Goal: Task Accomplishment & Management: Manage account settings

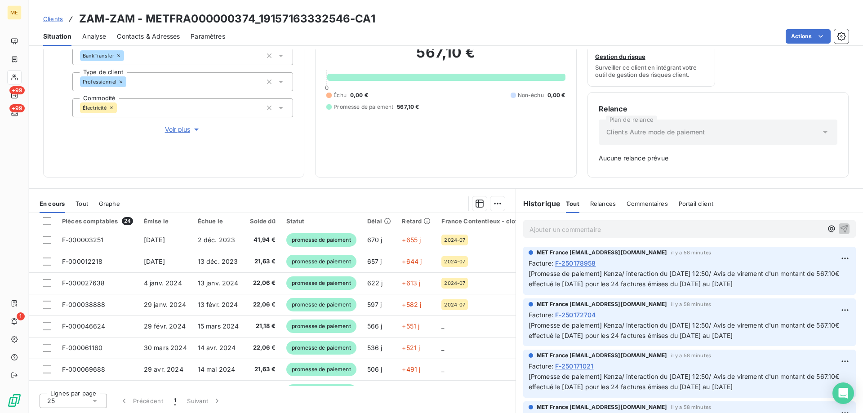
scroll to position [365, 0]
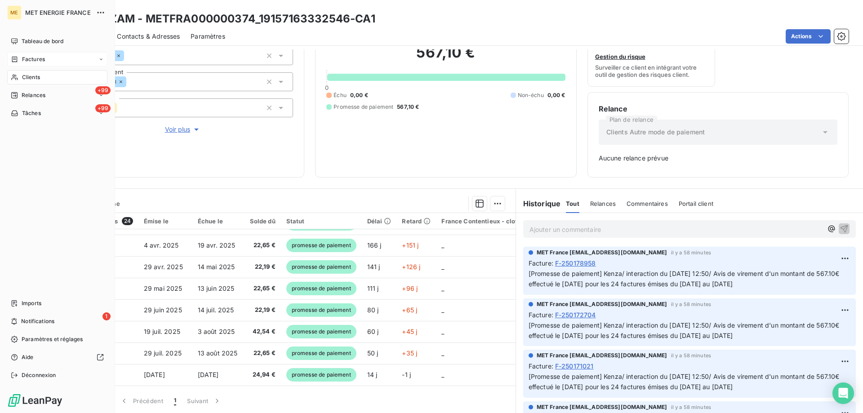
click at [35, 60] on span "Factures" at bounding box center [33, 59] width 23 height 8
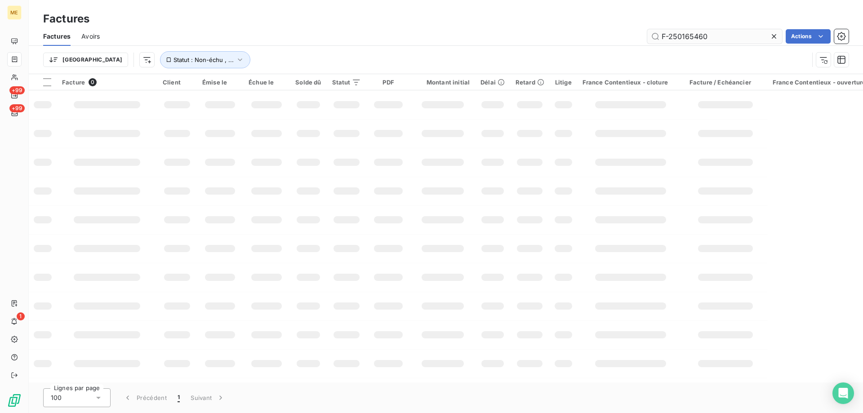
click at [689, 35] on input "F-250165460" at bounding box center [714, 36] width 135 height 14
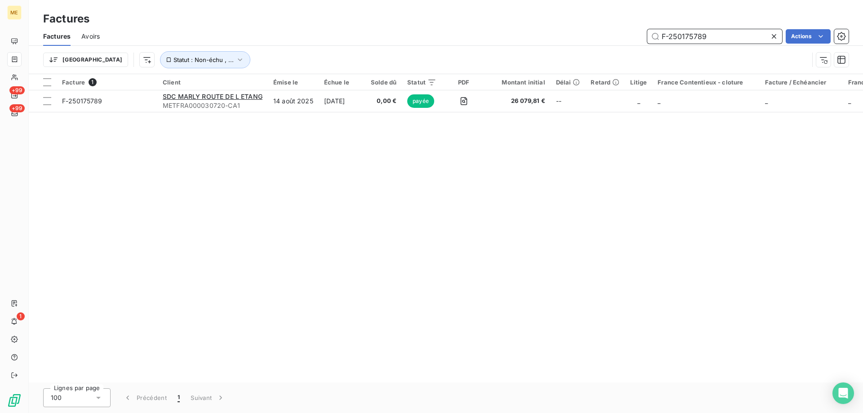
click at [697, 35] on input "F-250175789" at bounding box center [714, 36] width 135 height 14
paste input "83460"
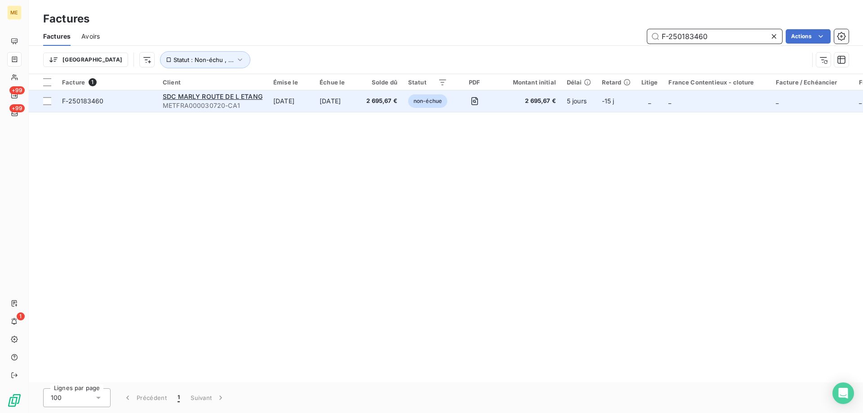
type input "F-250183460"
click at [117, 99] on span "F-250183460" at bounding box center [107, 101] width 90 height 9
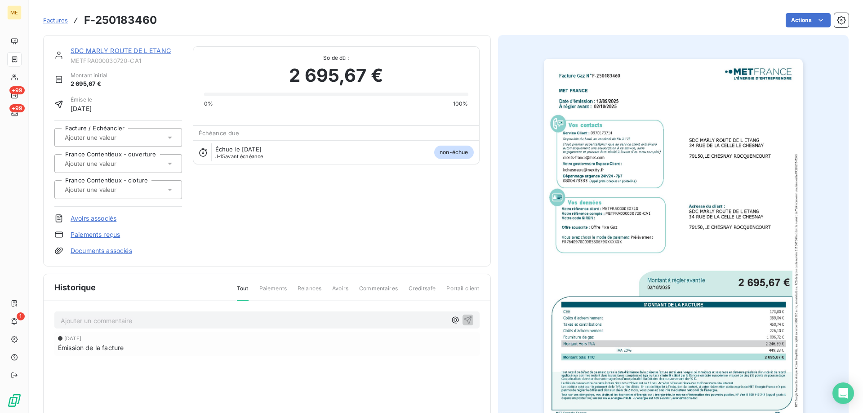
click at [109, 52] on link "SDC MARLY ROUTE DE L ETANG" at bounding box center [121, 51] width 100 height 8
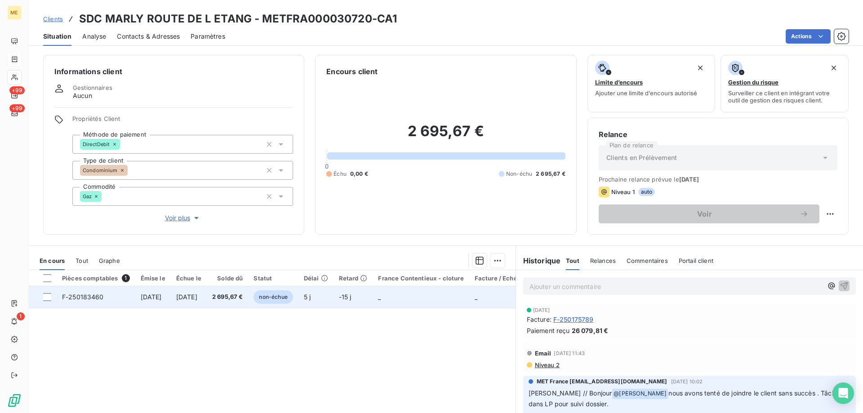
click at [51, 296] on td at bounding box center [43, 297] width 28 height 22
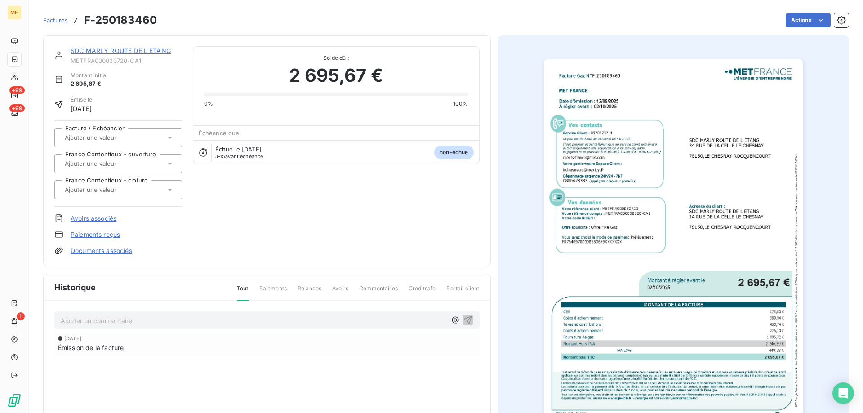
click at [102, 48] on link "SDC MARLY ROUTE DE L ETANG" at bounding box center [121, 51] width 100 height 8
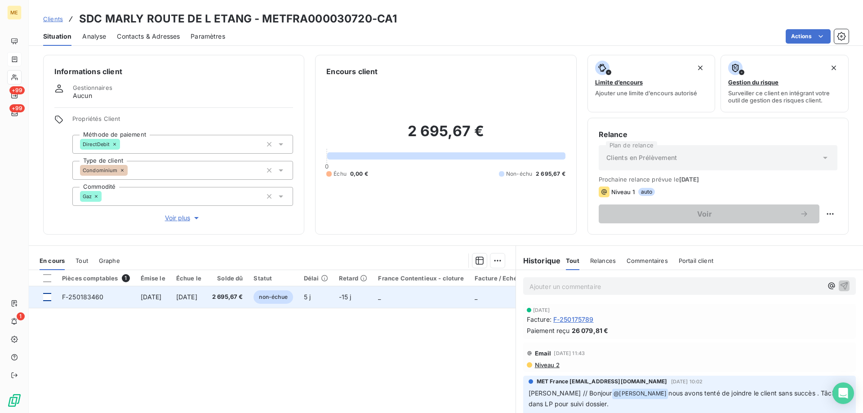
click at [49, 297] on div at bounding box center [47, 297] width 8 height 8
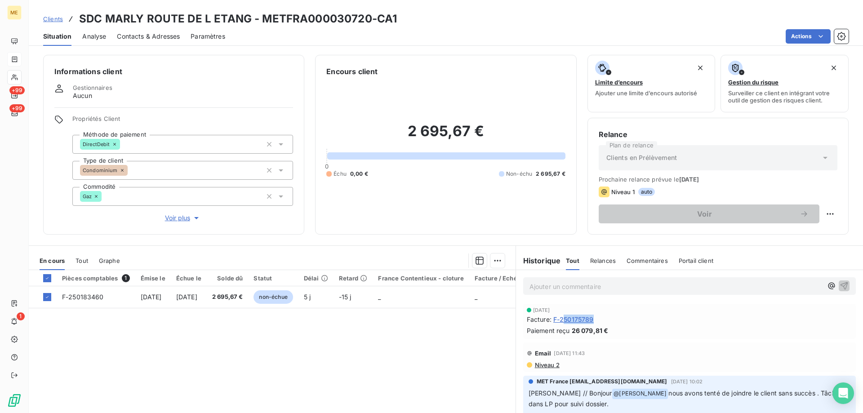
drag, startPoint x: 596, startPoint y: 318, endPoint x: 560, endPoint y: 318, distance: 35.9
click at [560, 318] on div "Facture : F-250175789" at bounding box center [689, 319] width 325 height 9
copy h3 "METFRA000030720"
drag, startPoint x: 264, startPoint y: 21, endPoint x: 368, endPoint y: 18, distance: 103.8
click at [368, 18] on h3 "SDC MARLY ROUTE DE L ETANG - METFRA000030720-CA1" at bounding box center [238, 19] width 318 height 16
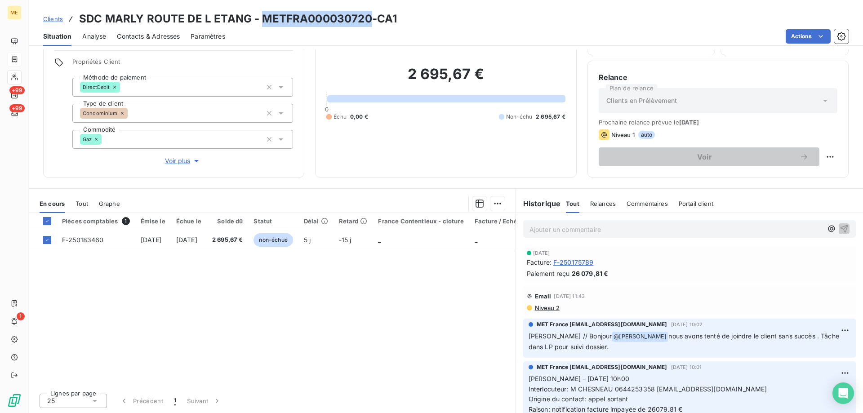
click at [576, 225] on p "Ajouter un commentaire ﻿" at bounding box center [675, 229] width 293 height 11
click at [492, 204] on html "ME +99 +99 1 Clients SDC MARLY ROUTE DE L ETANG - METFRA000030720-CA1 Situation…" at bounding box center [431, 206] width 863 height 413
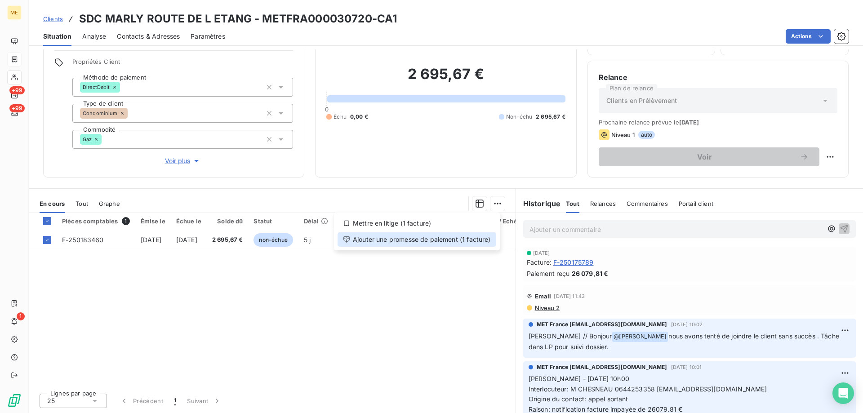
click at [435, 237] on div "Ajouter une promesse de paiement (1 facture)" at bounding box center [416, 239] width 159 height 14
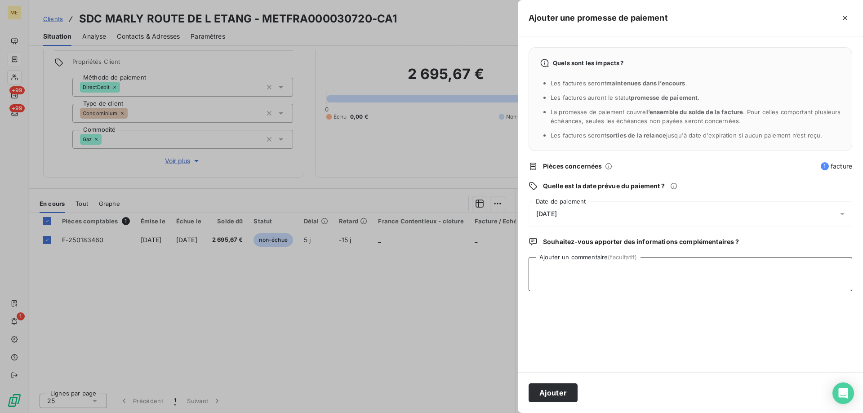
drag, startPoint x: 583, startPoint y: 270, endPoint x: 570, endPoint y: 263, distance: 14.9
click at [581, 267] on textarea "Ajouter un commentaire (facultatif)" at bounding box center [690, 274] width 324 height 34
click at [626, 260] on textarea "Kenza /interaction du" at bounding box center [690, 274] width 324 height 34
paste textarea "[DATE] 14:54"
click at [801, 270] on textarea "Kenza /interaction du [DATE] 14:54 / Avis de virement d'un montant global de" at bounding box center [690, 274] width 324 height 34
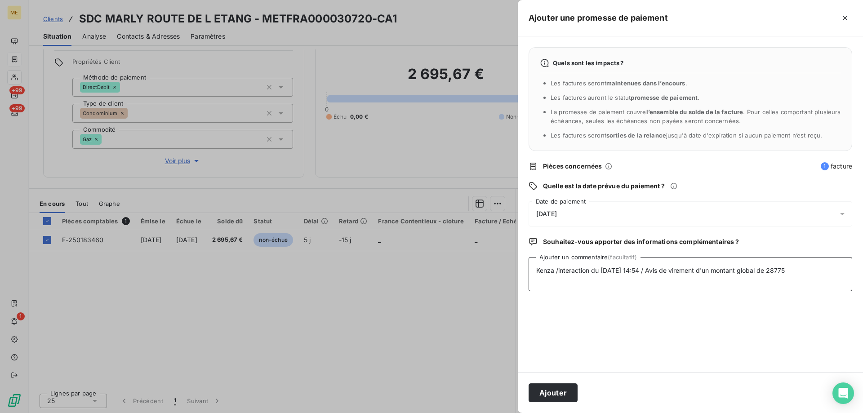
click at [789, 268] on textarea "Kenza /interaction du [DATE] 14:54 / Avis de virement d'un montant global de 28" at bounding box center [690, 274] width 324 height 34
click at [806, 271] on textarea "Kenza /interaction du [DATE] 14:54 / Avis de virement d'un montant global de 28…" at bounding box center [690, 274] width 324 height 34
click at [574, 275] on textarea "Kenza /interaction du [DATE] 14:54 / Avis de virement d'un montant global de 28…" at bounding box center [690, 274] width 324 height 34
click at [656, 277] on textarea "Kenza /interaction du [DATE] 14:54 / Avis de virement d'un montant global de 28…" at bounding box center [690, 274] width 324 height 34
paste textarea "F-250183460"
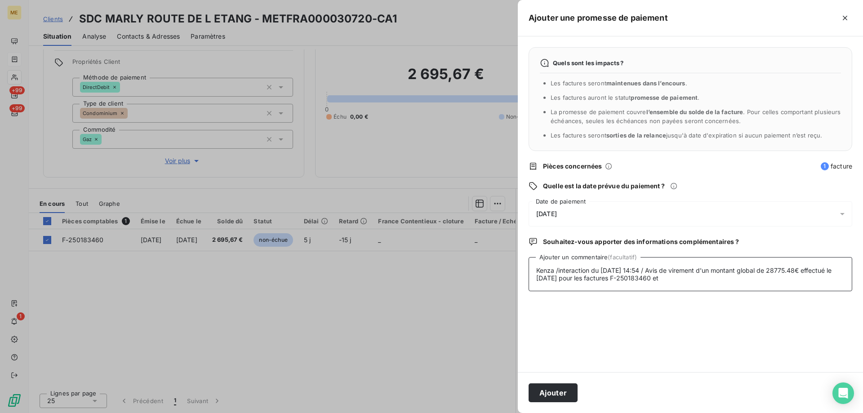
click at [701, 284] on textarea "Kenza /interaction du [DATE] 14:54 / Avis de virement d'un montant global de 28…" at bounding box center [690, 274] width 324 height 34
paste textarea "F-250175789"
type textarea "Kenza /interaction du [DATE] 14:54 / Avis de virement d'un montant global de 28…"
click at [625, 220] on div "[DATE]" at bounding box center [690, 213] width 324 height 25
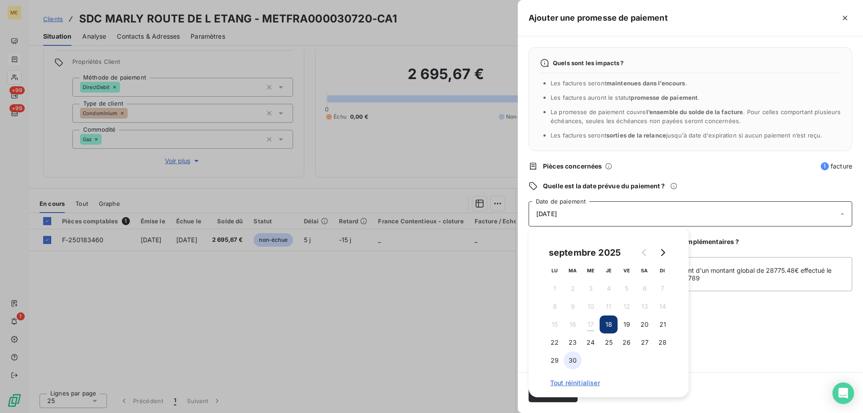
click at [576, 364] on button "30" at bounding box center [572, 360] width 18 height 18
click at [768, 324] on div "Quels sont les impacts ? Les factures seront maintenues dans l’encours . Les fa…" at bounding box center [690, 204] width 345 height 336
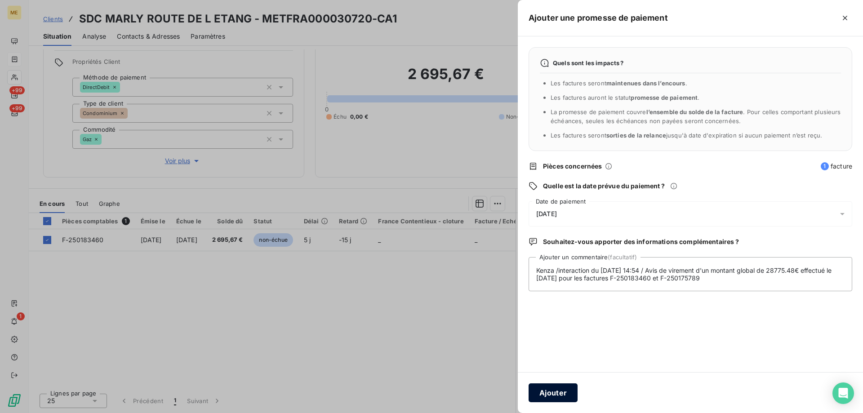
click at [553, 386] on button "Ajouter" at bounding box center [552, 392] width 49 height 19
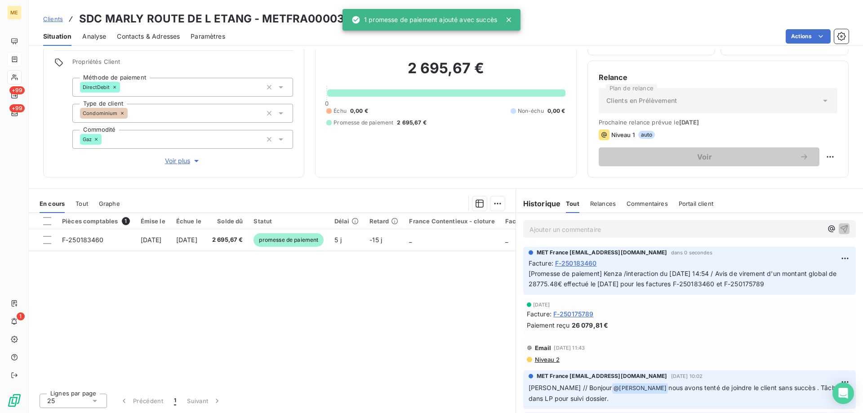
scroll to position [57, 0]
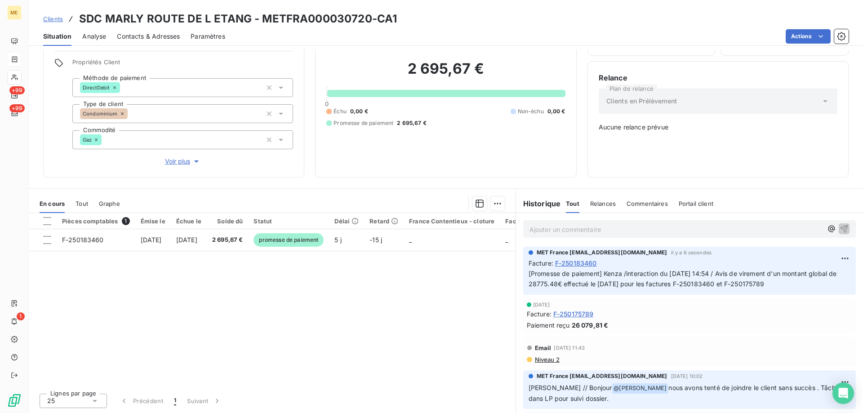
click at [576, 228] on p "Ajouter un commentaire ﻿" at bounding box center [675, 229] width 293 height 11
click at [736, 226] on p "SEPA en cours de signature dans l'interaction du [DATE] 16:50" at bounding box center [675, 229] width 293 height 10
click at [839, 228] on icon "button" at bounding box center [843, 228] width 9 height 9
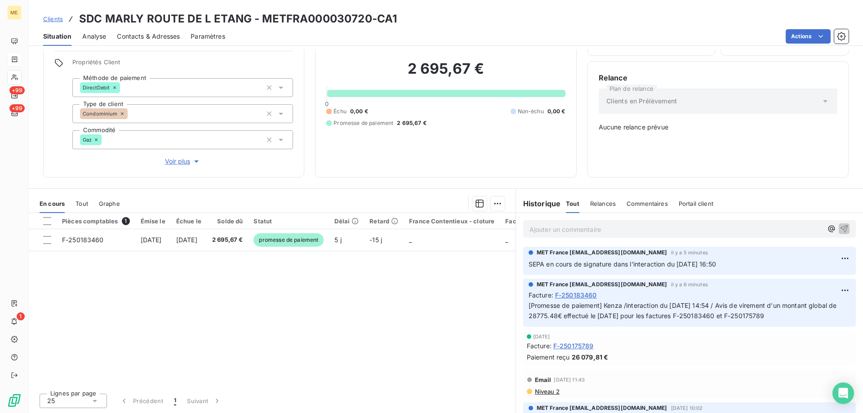
click at [439, 9] on div "Clients SDC MARLY ROUTE DE L ETANG - METFRA000030720-CA1 Situation Analyse Cont…" at bounding box center [446, 23] width 834 height 46
click at [372, 7] on div "Clients SDC MARLY ROUTE DE L ETANG - METFRA000030720-CA1 Situation Analyse Cont…" at bounding box center [446, 23] width 834 height 46
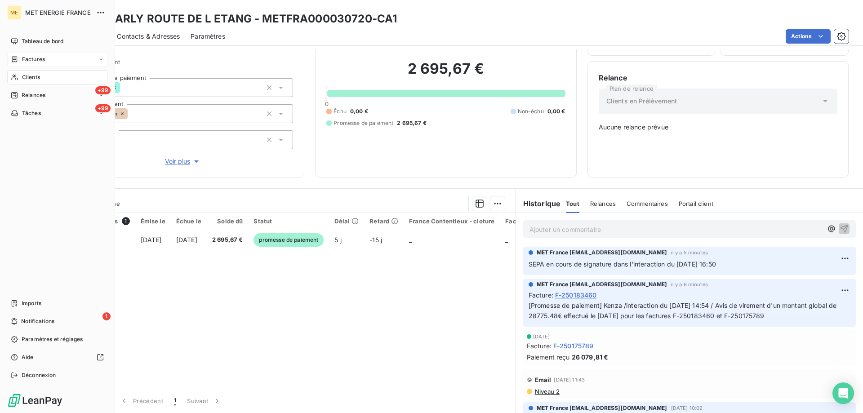
click at [14, 75] on icon at bounding box center [14, 78] width 6 height 6
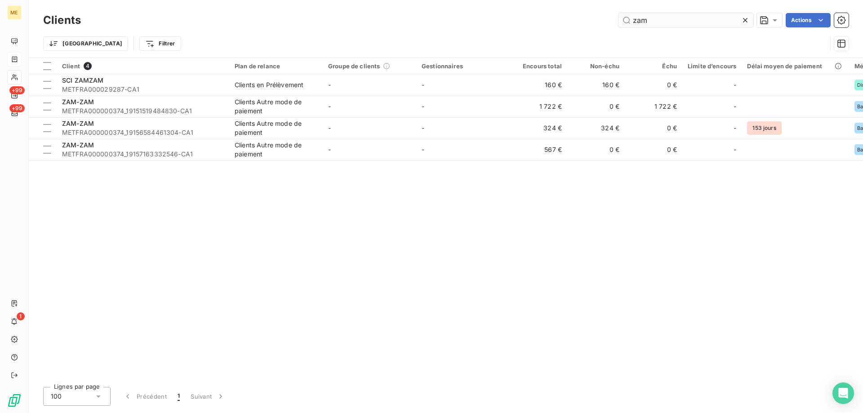
click at [678, 20] on input "zam" at bounding box center [685, 20] width 135 height 14
click at [678, 19] on input "zam" at bounding box center [685, 20] width 135 height 14
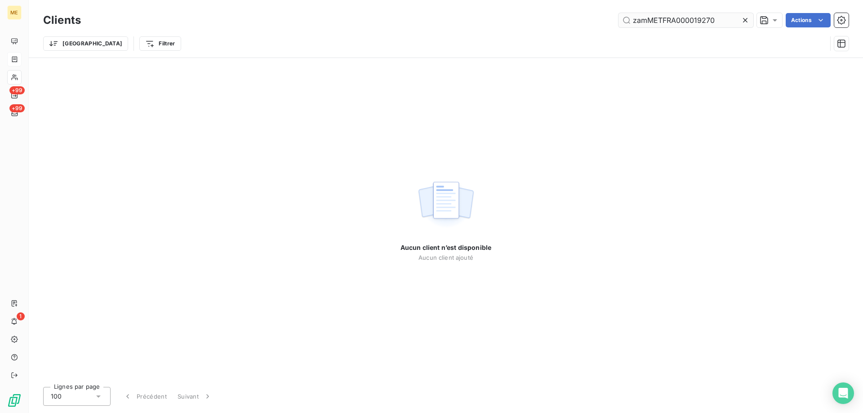
click at [676, 21] on input "zamMETFRA000019270" at bounding box center [685, 20] width 135 height 14
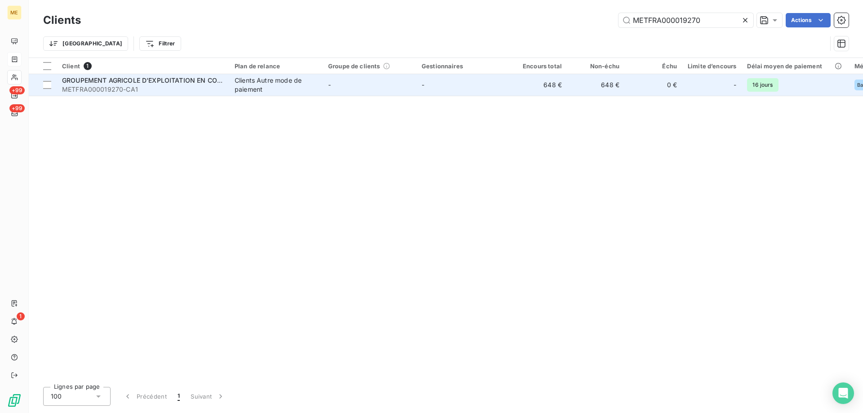
type input "METFRA000019270"
click at [193, 78] on span "GROUPEMENT AGRICOLE D'EXPLOITATION EN COMMUN DE LA" at bounding box center [160, 80] width 197 height 8
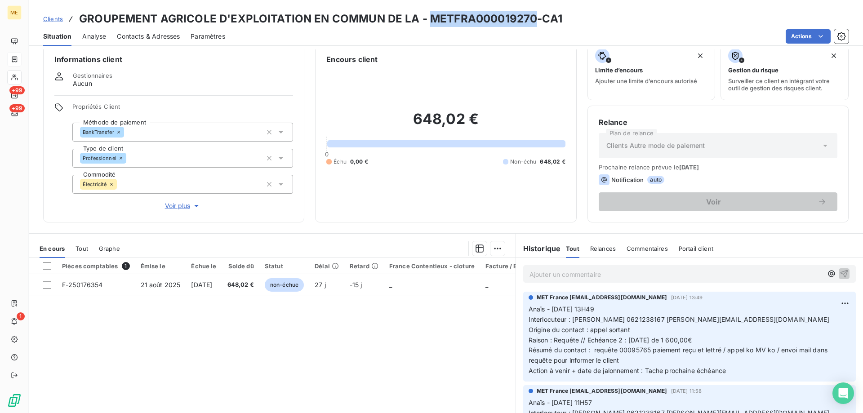
copy h3 "METFRA000019270"
drag, startPoint x: 426, startPoint y: 20, endPoint x: 533, endPoint y: 24, distance: 106.6
click at [533, 24] on h3 "GROUPEMENT AGRICOLE D'EXPLOITATION EN COMMUN DE LA - METFRA000019270-CA1" at bounding box center [320, 19] width 483 height 16
